Goal: Transaction & Acquisition: Purchase product/service

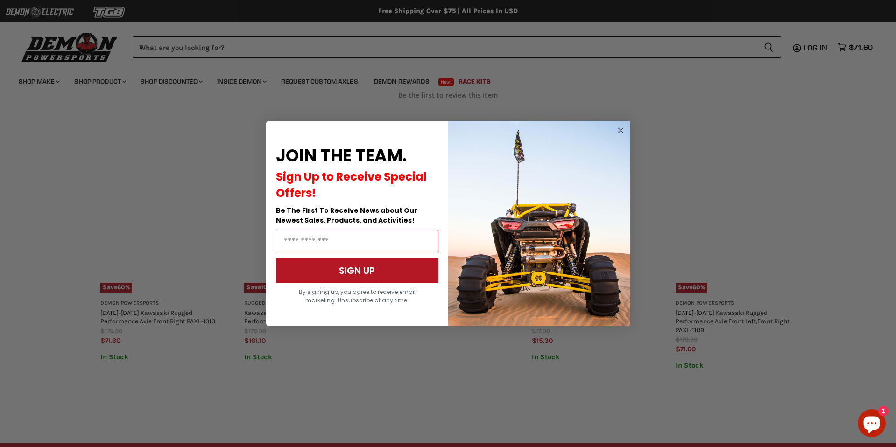
scroll to position [523, 0]
